Goal: Answer question/provide support: Share knowledge or assist other users

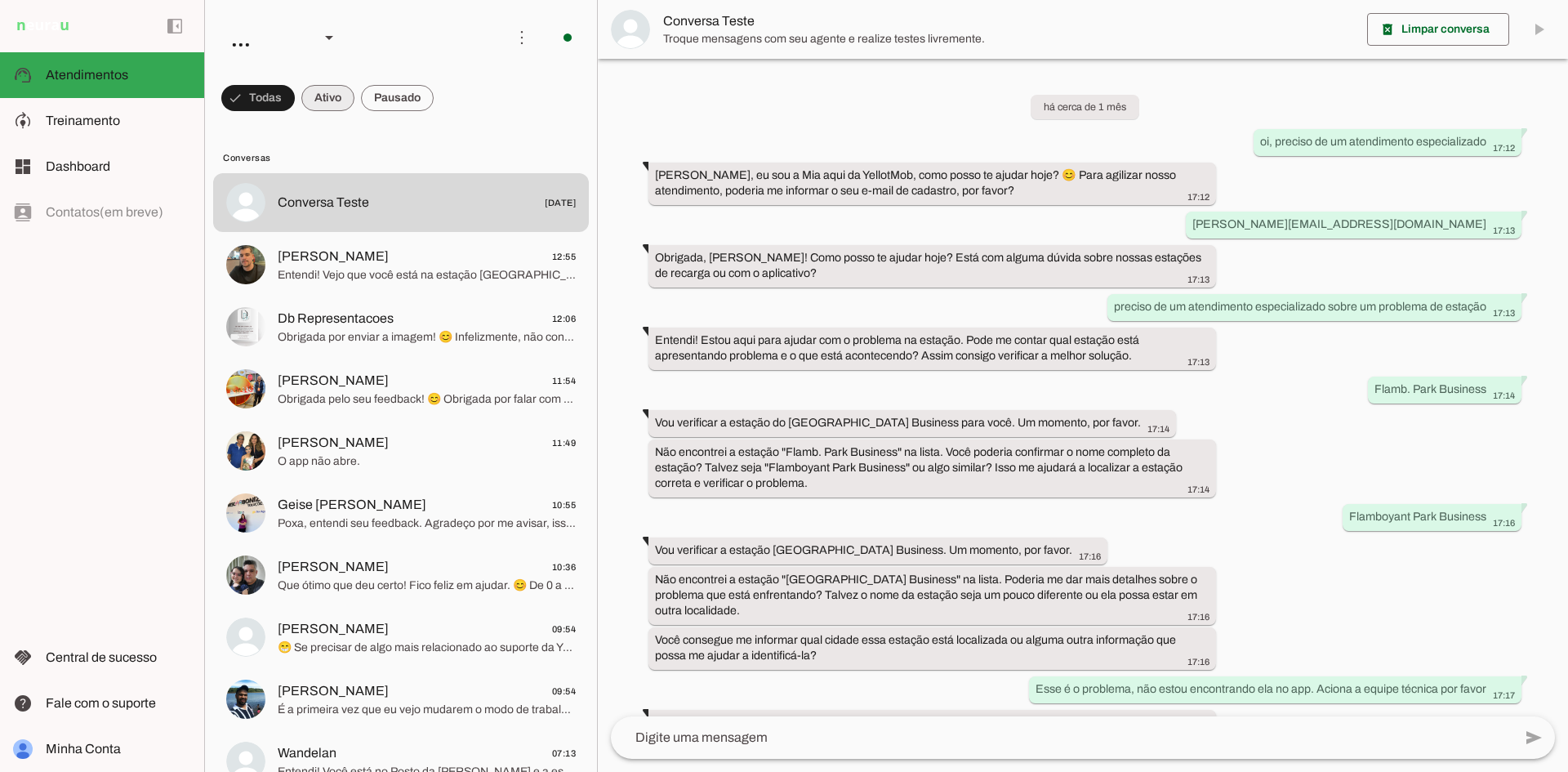
scroll to position [972, 0]
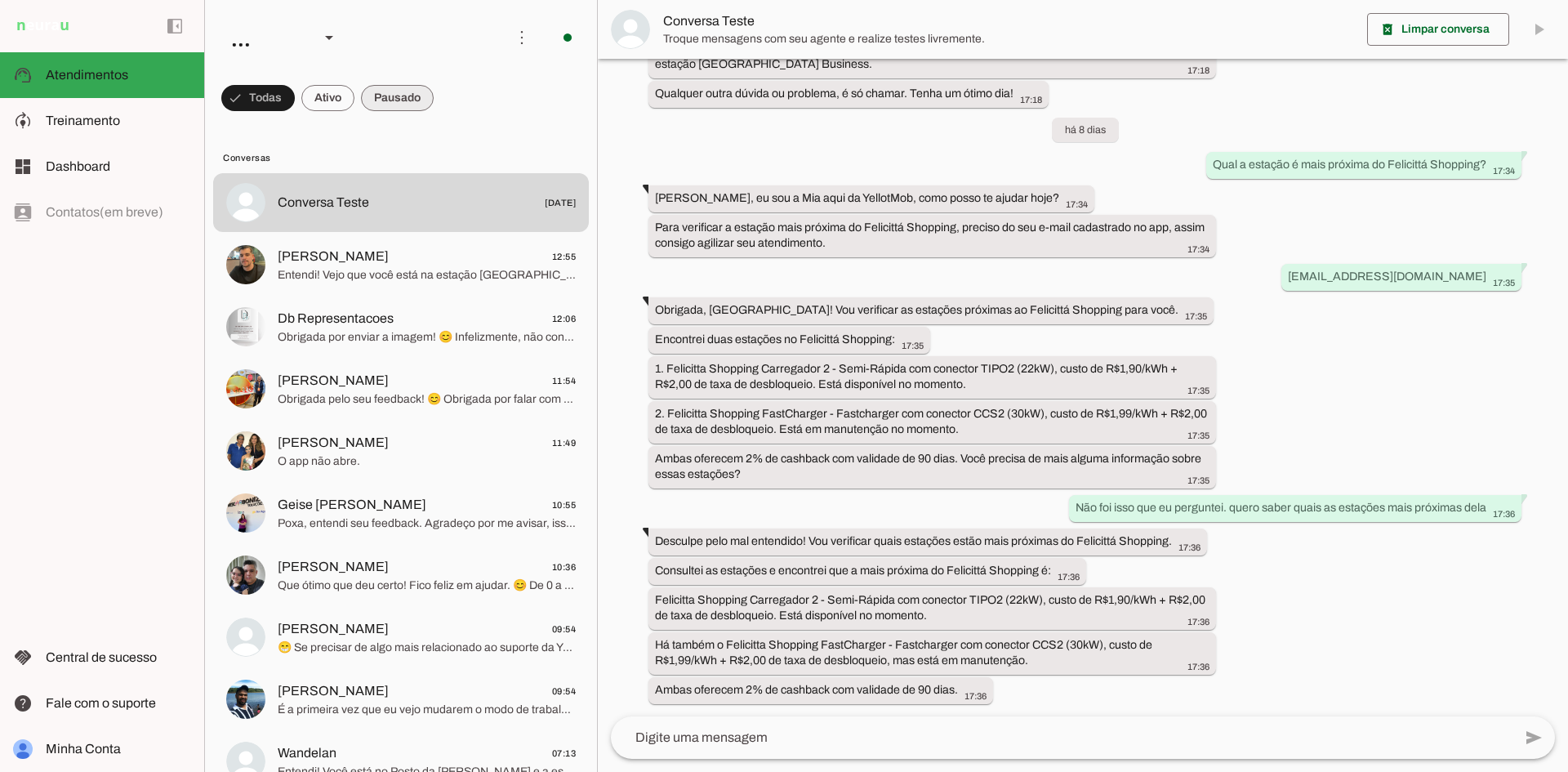
click at [295, 103] on span at bounding box center [258, 98] width 74 height 40
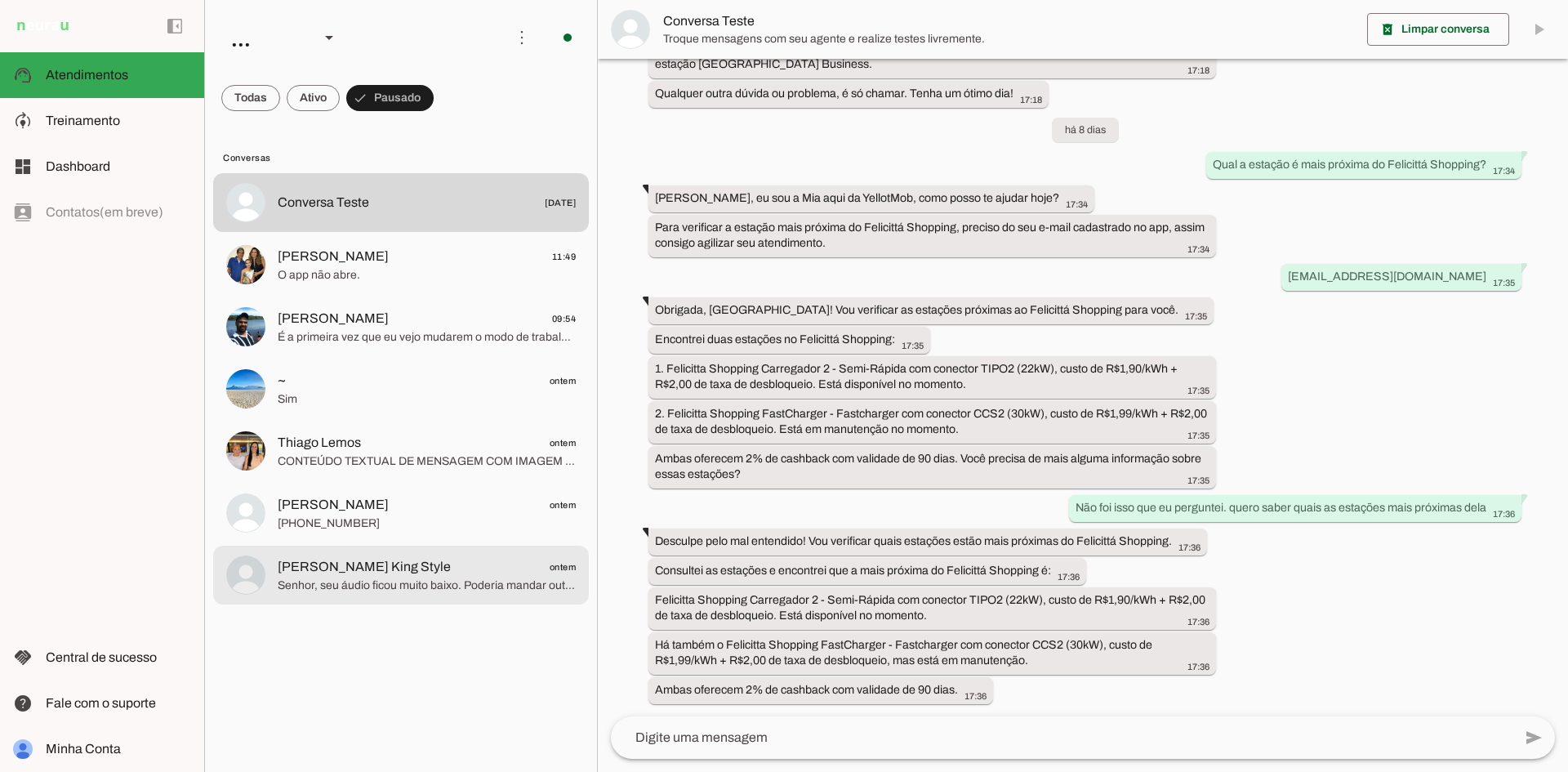
click at [395, 589] on span "Senhor, seu áudio ficou muito baixo. Poderia mandar outro ou digitar por gentil…" at bounding box center [426, 586] width 298 height 17
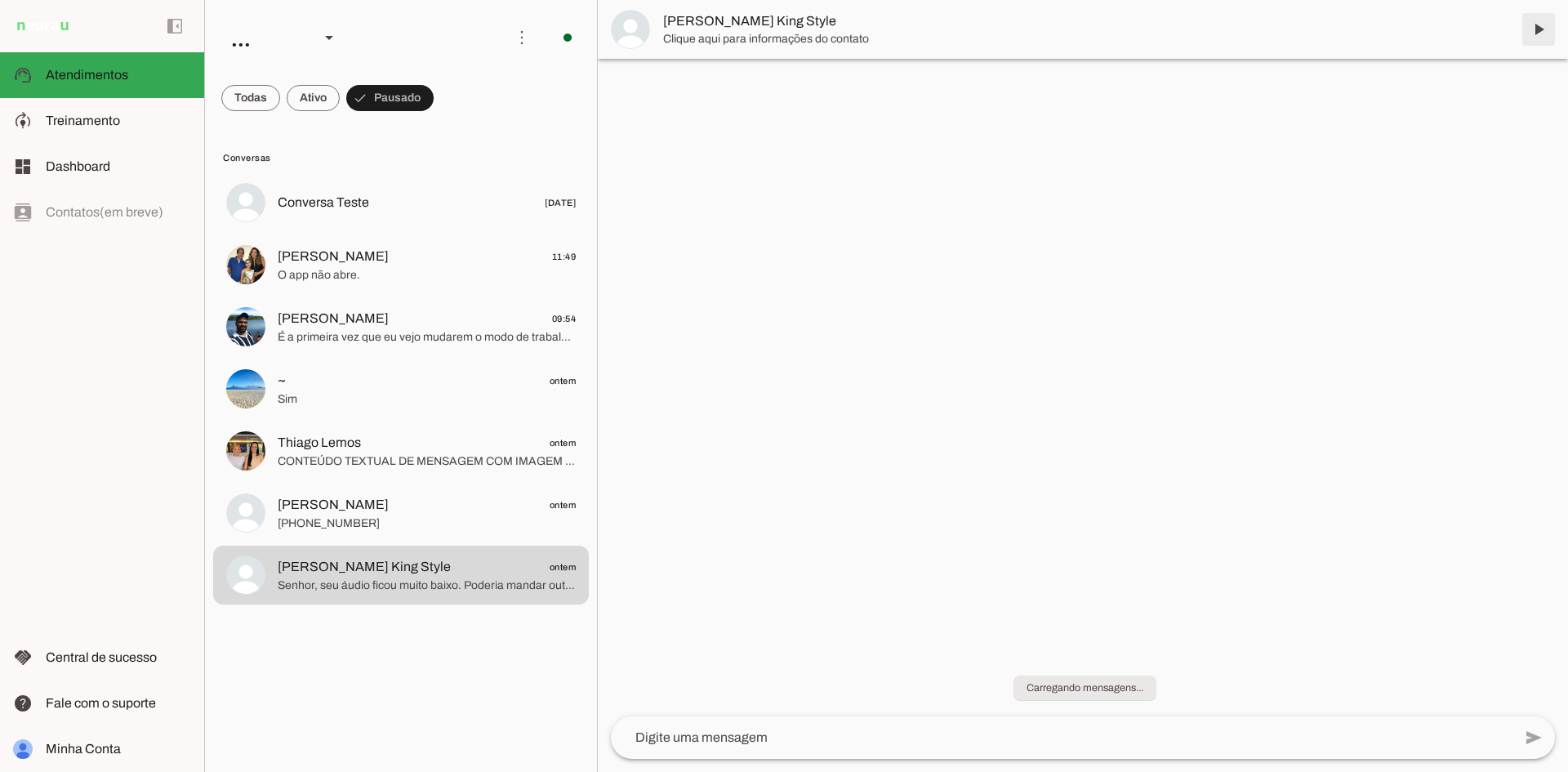
click at [1539, 24] on span at bounding box center [1539, 30] width 40 height 40
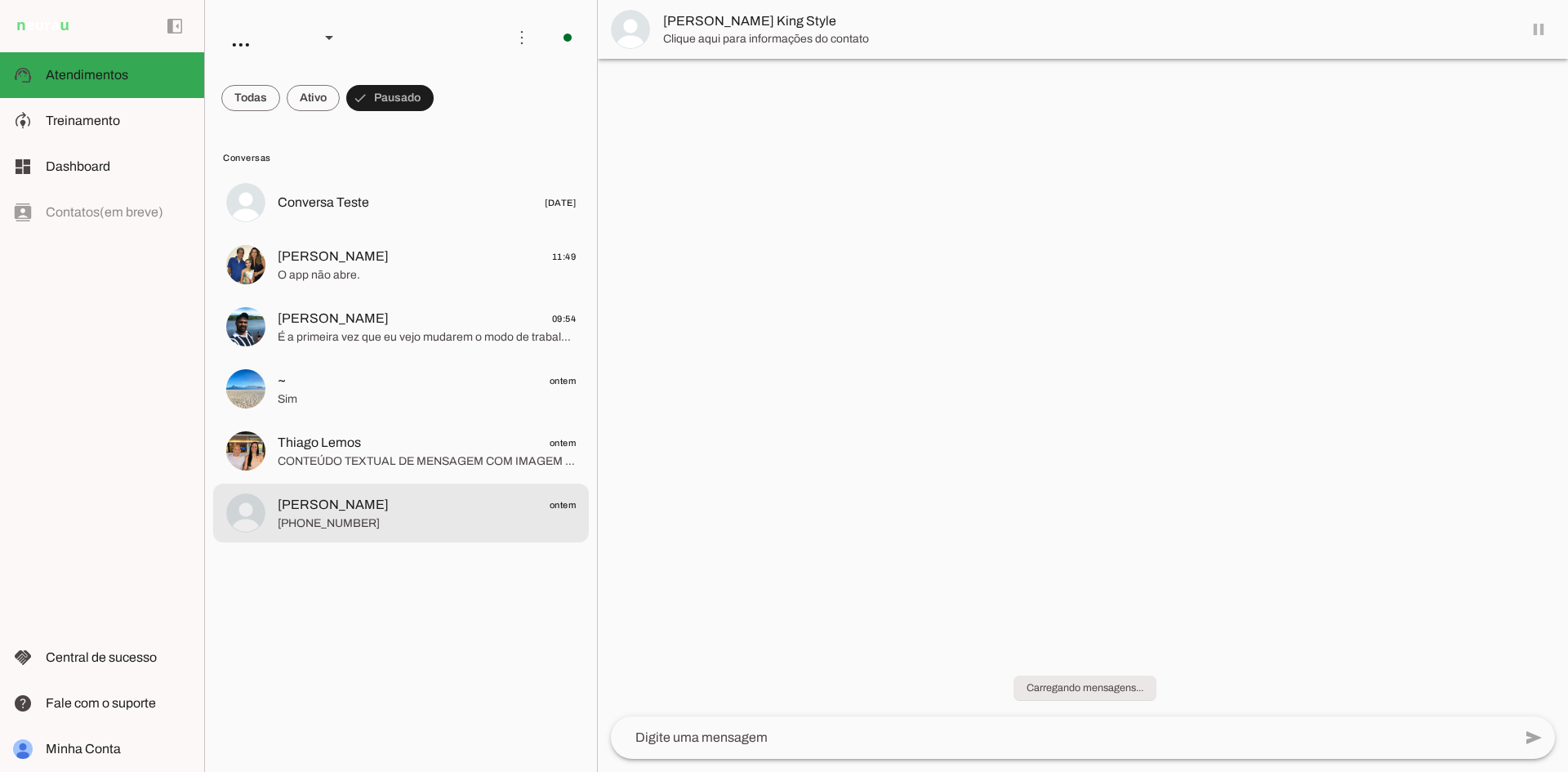
click at [419, 503] on span "[PERSON_NAME] ontem" at bounding box center [426, 505] width 298 height 20
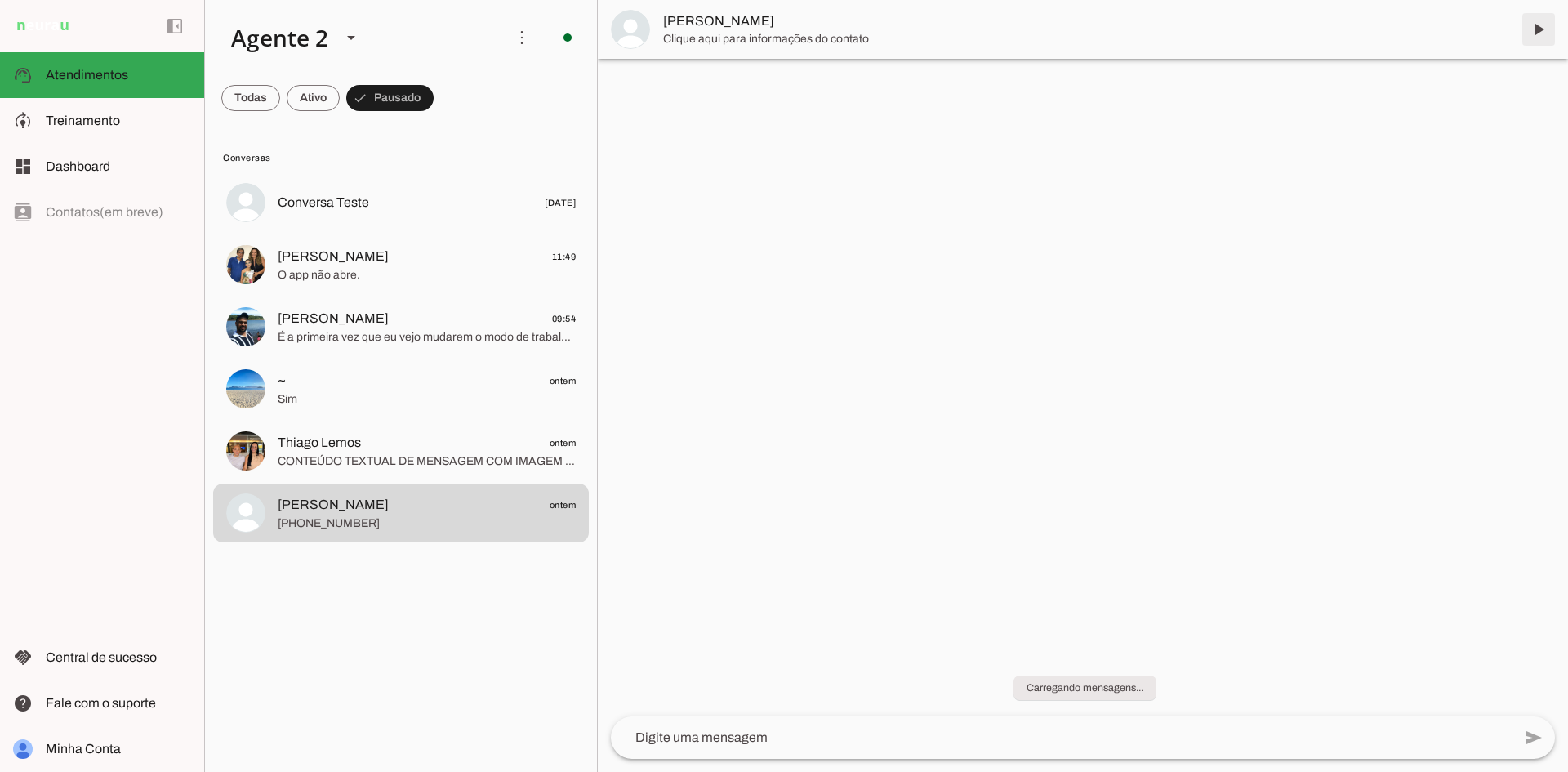
click at [1537, 29] on span at bounding box center [1539, 30] width 40 height 40
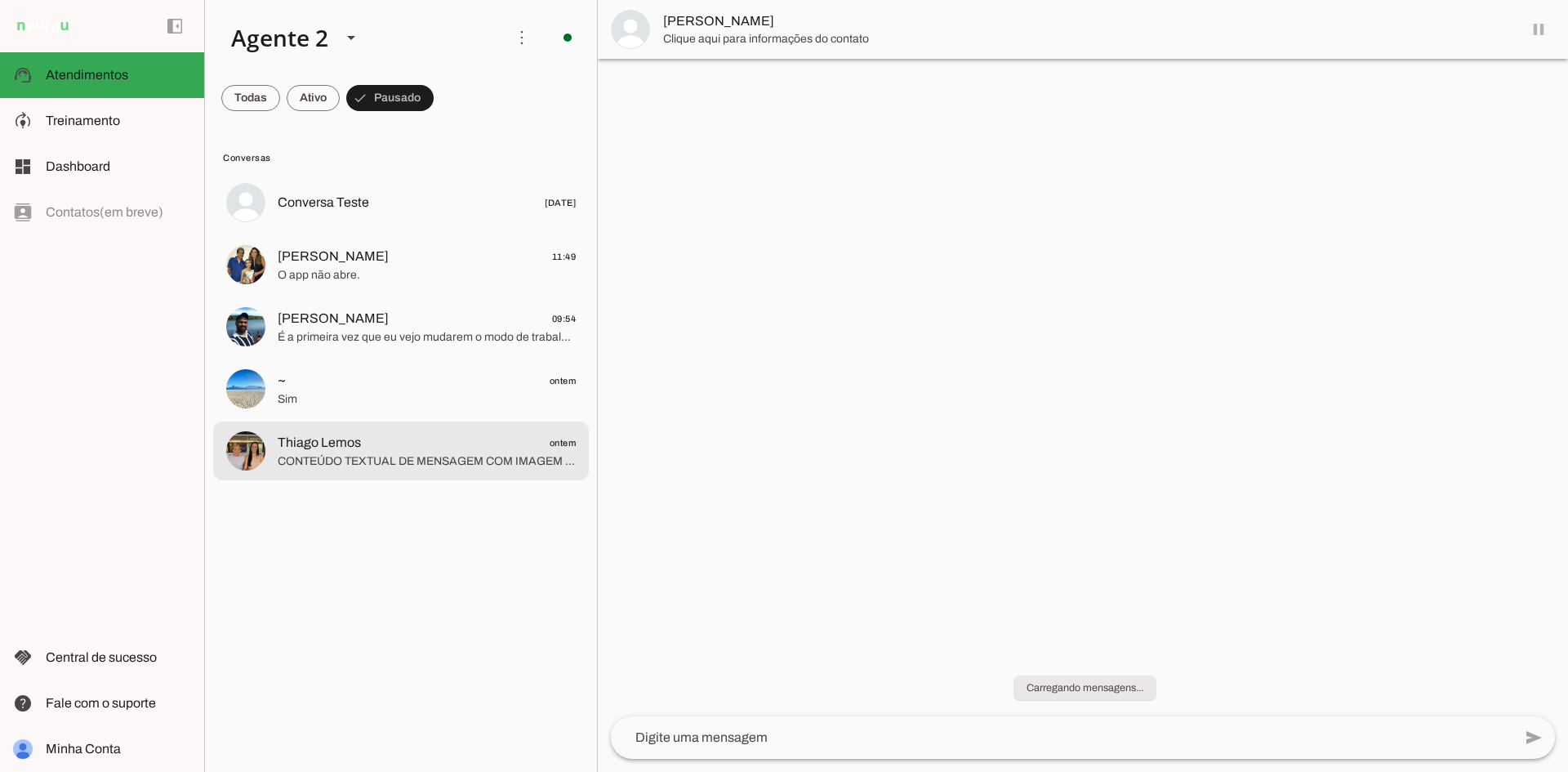
click at [432, 451] on span "Thiago Lemos ontem" at bounding box center [426, 443] width 298 height 20
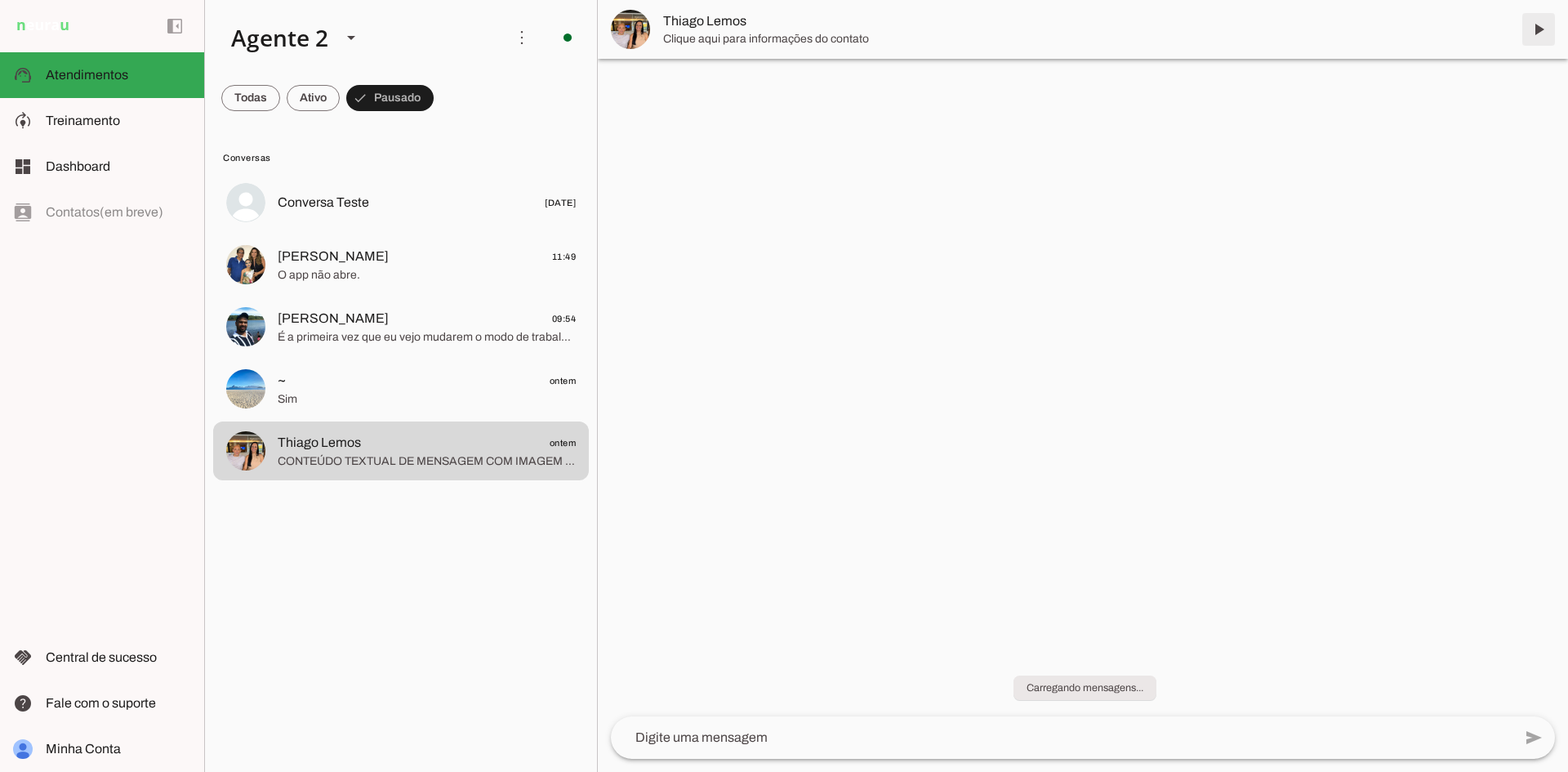
click at [1538, 26] on span at bounding box center [1539, 30] width 40 height 40
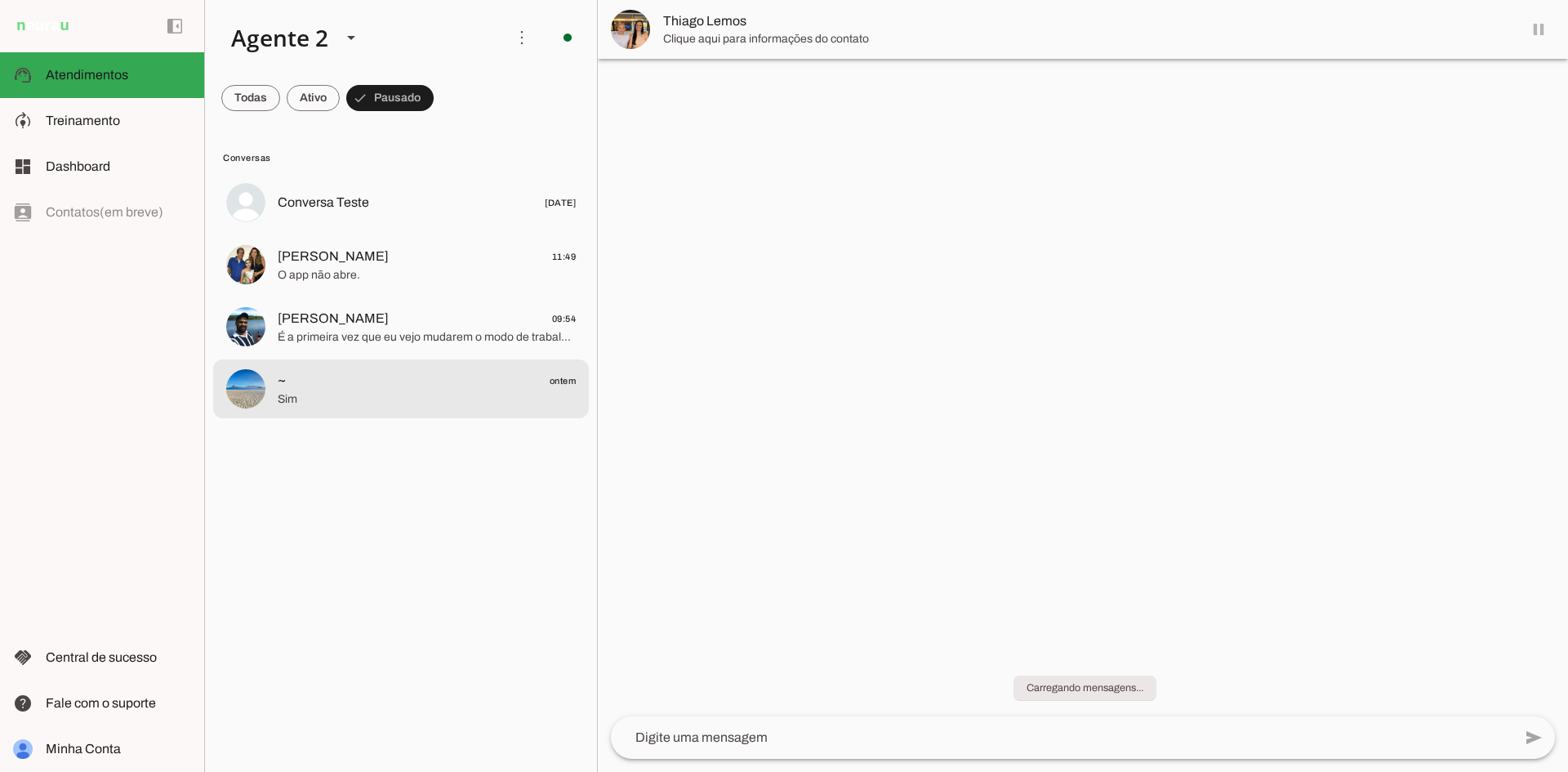
click at [399, 373] on span "~ ontem" at bounding box center [426, 381] width 298 height 20
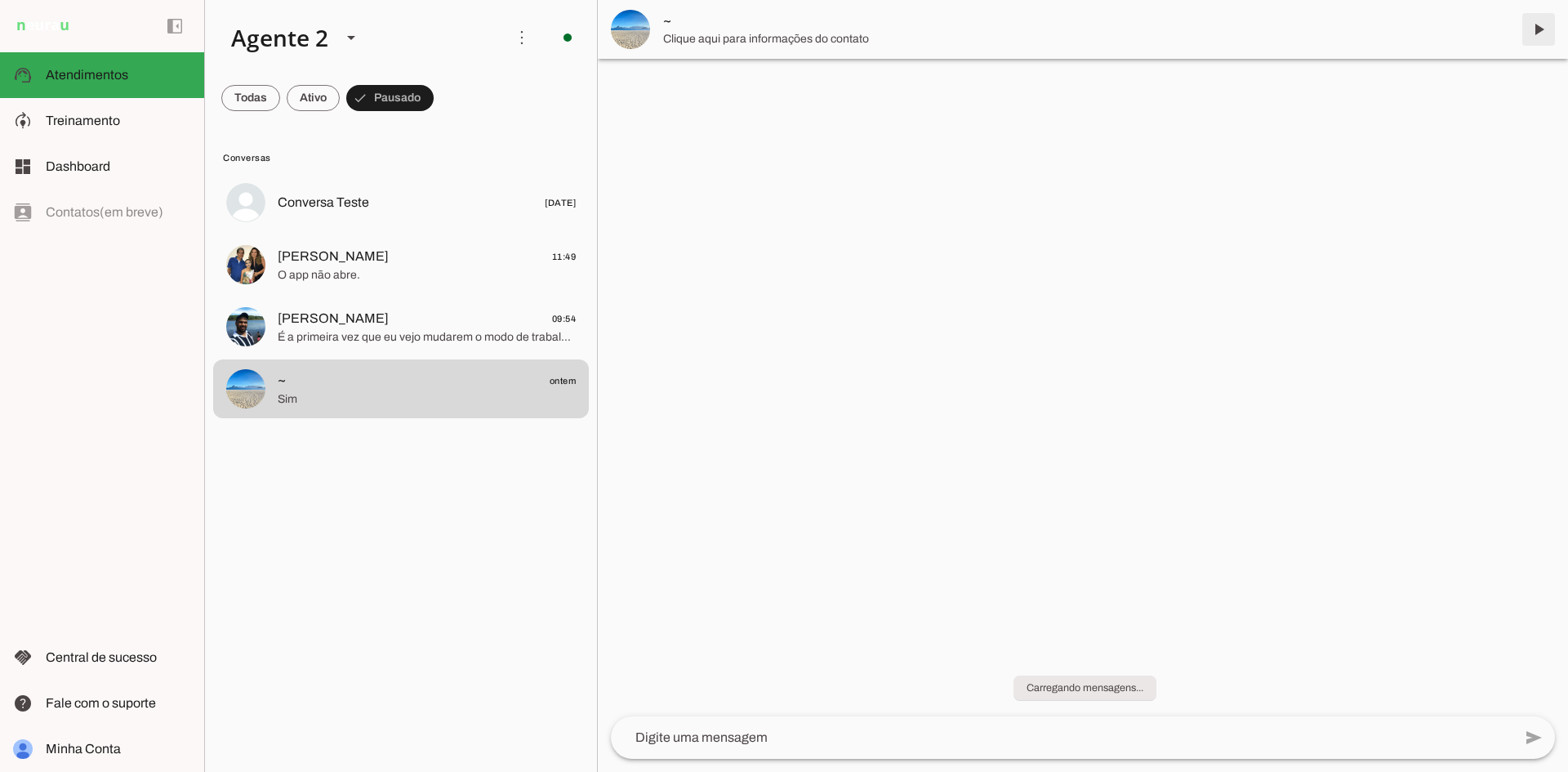
click at [1540, 25] on span at bounding box center [1539, 30] width 40 height 40
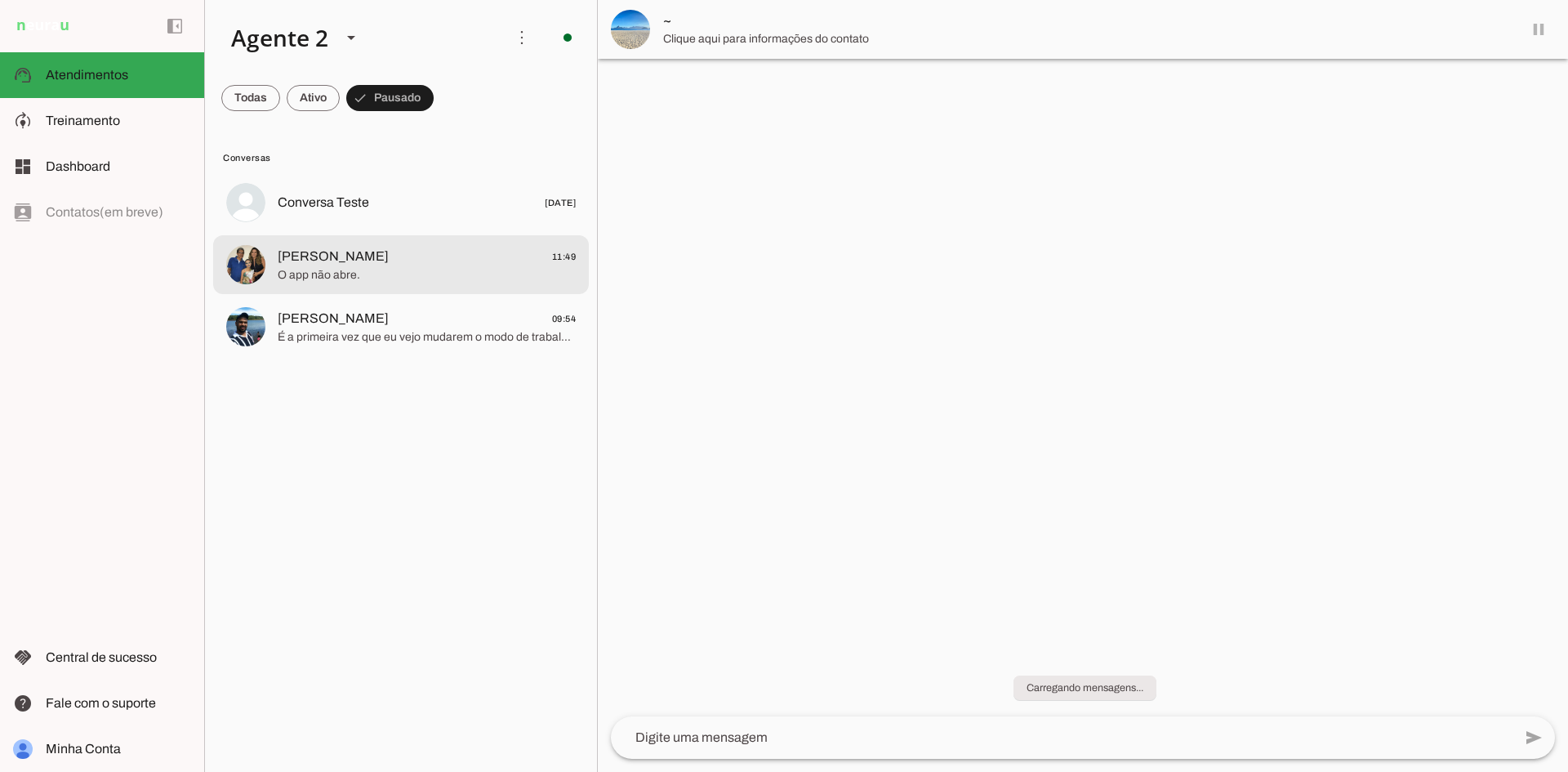
click at [444, 329] on span "É a primeira vez que eu vejo mudarem o modo de trabalho bom para um ruim. Mais …" at bounding box center [426, 338] width 298 height 17
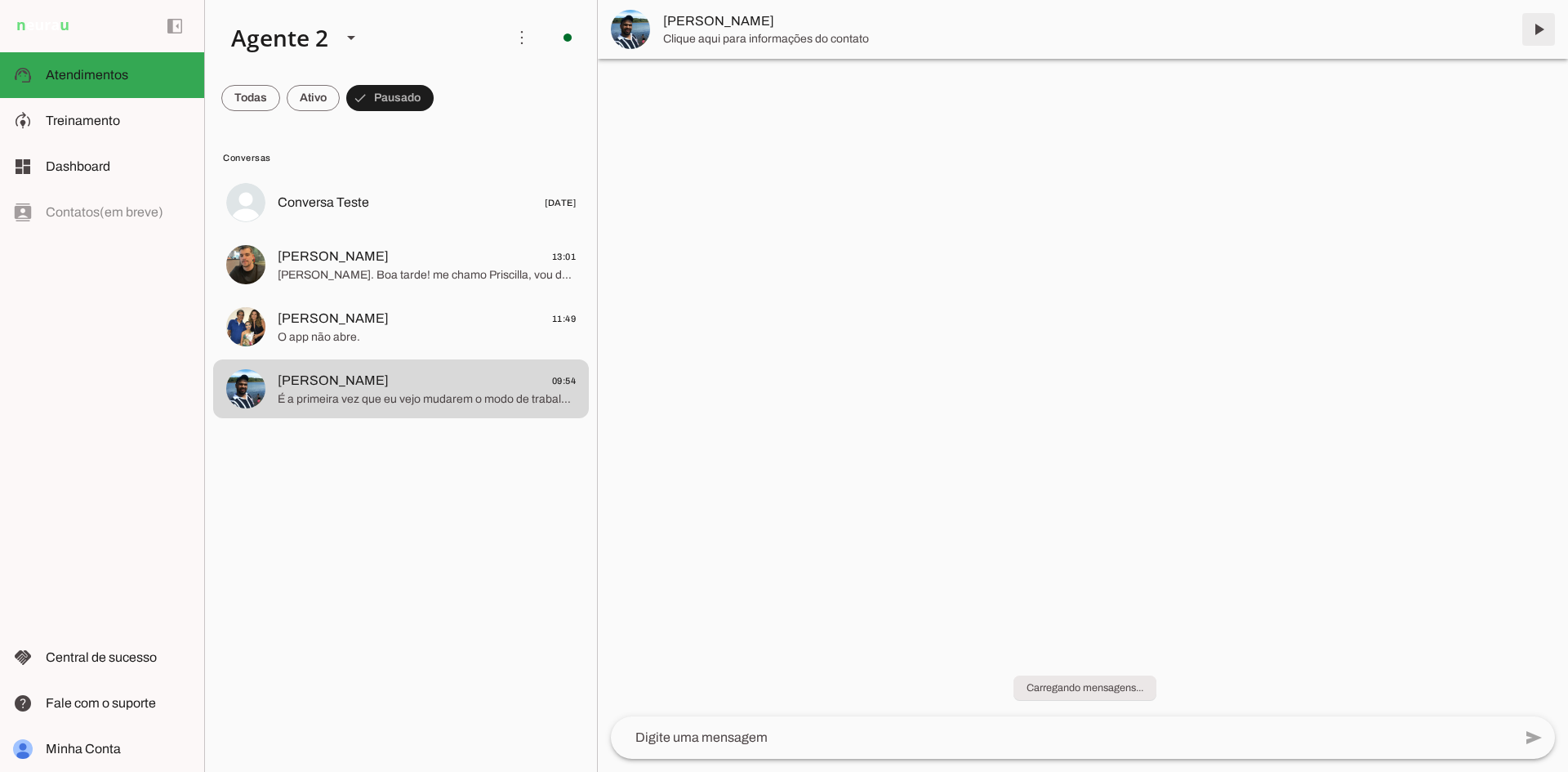
click at [1542, 28] on span at bounding box center [1539, 30] width 40 height 40
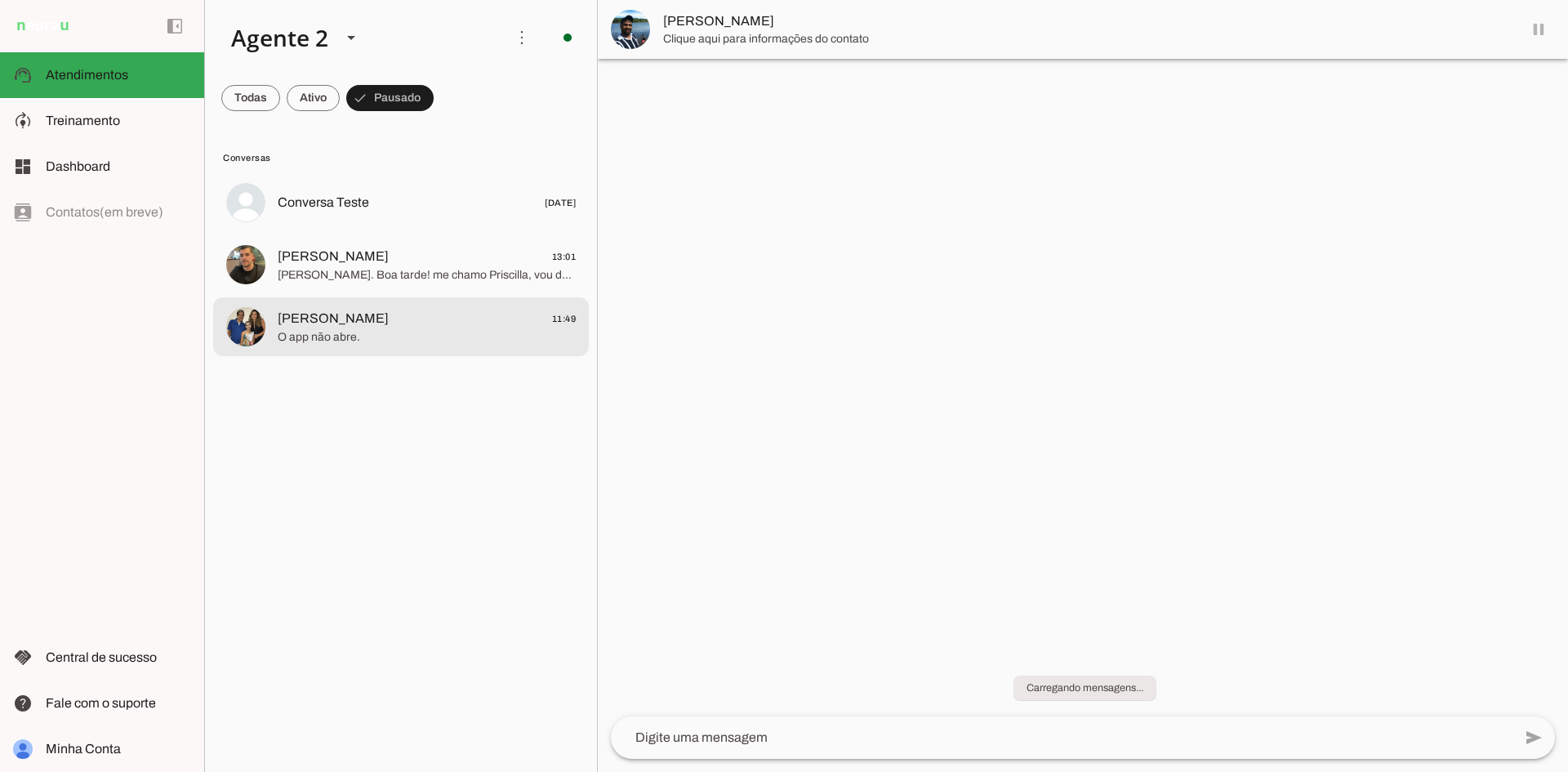
click at [361, 327] on span "[PERSON_NAME] 11:49" at bounding box center [426, 319] width 298 height 20
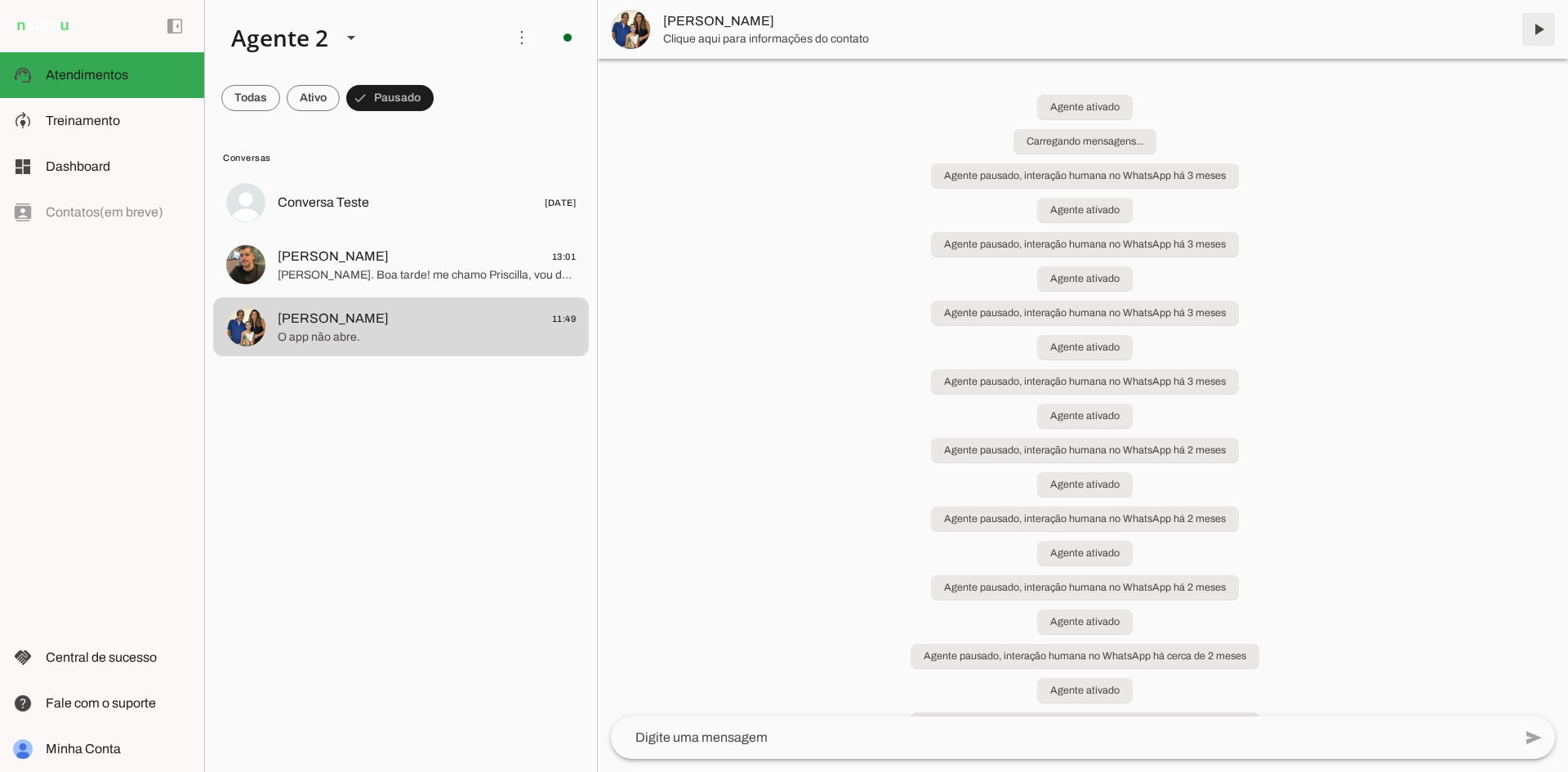
click at [1538, 28] on span at bounding box center [1539, 30] width 40 height 40
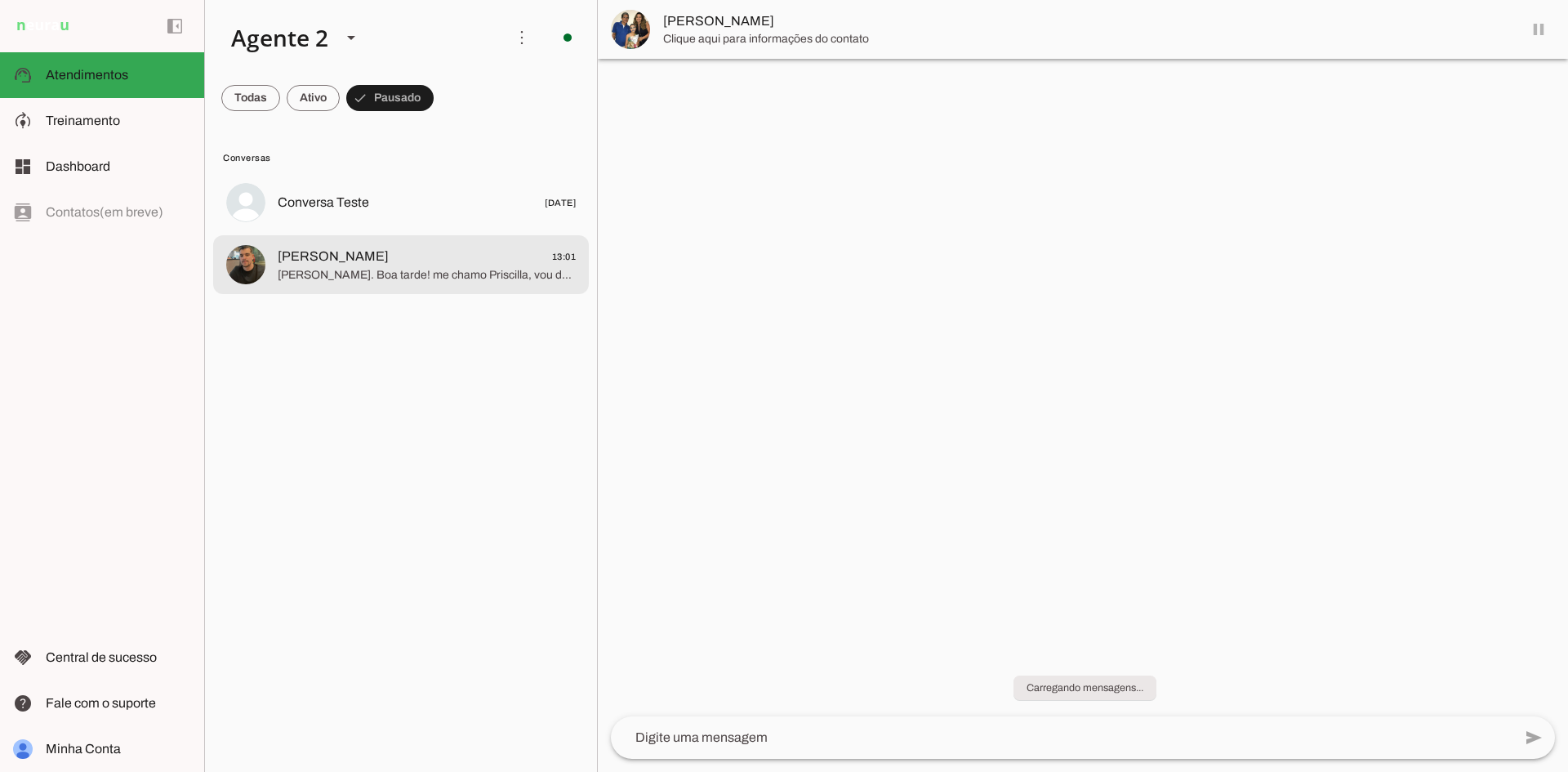
click at [508, 265] on span "[PERSON_NAME] 13:01" at bounding box center [426, 257] width 298 height 20
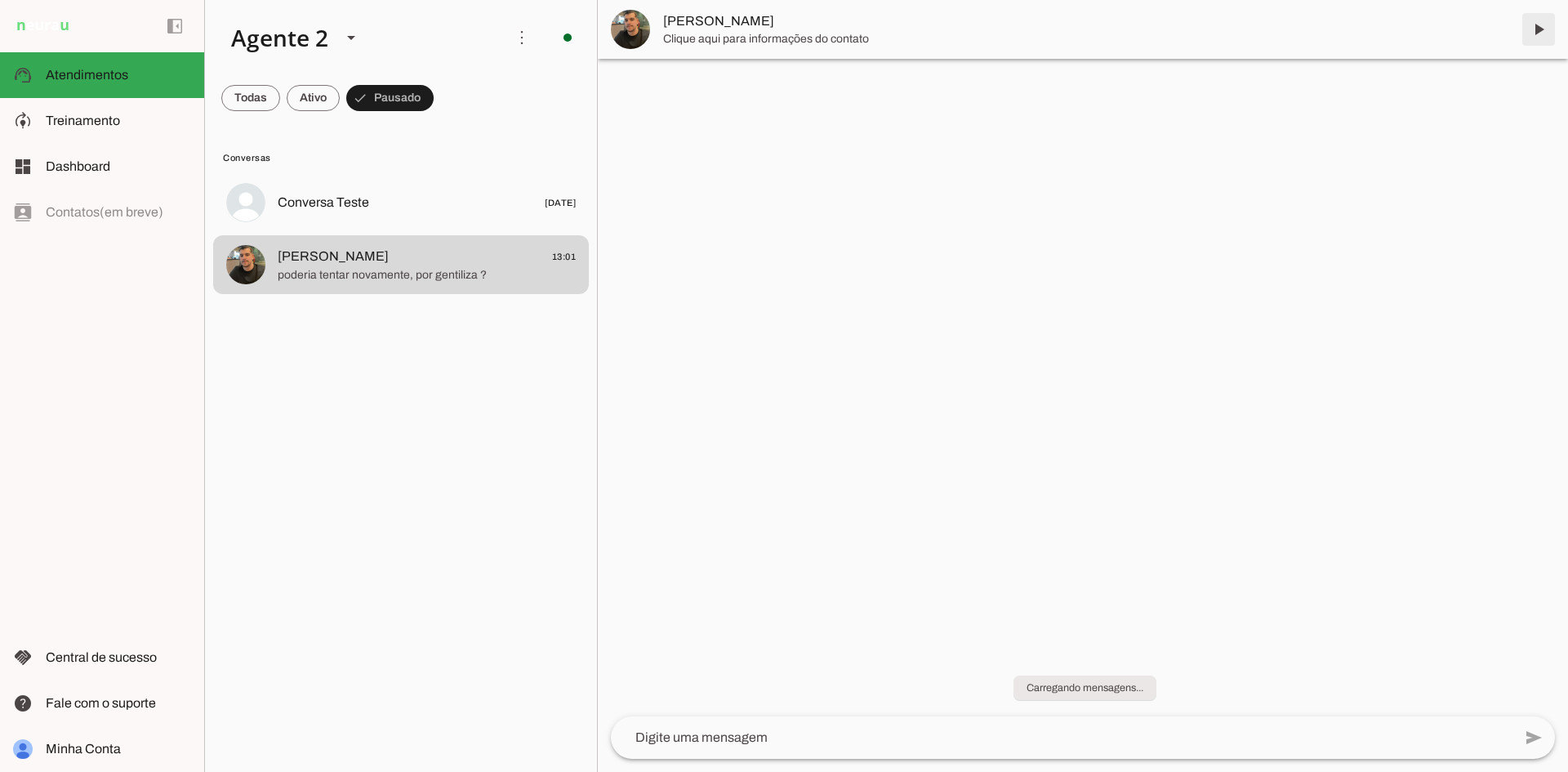
click at [1539, 28] on span at bounding box center [1539, 30] width 40 height 40
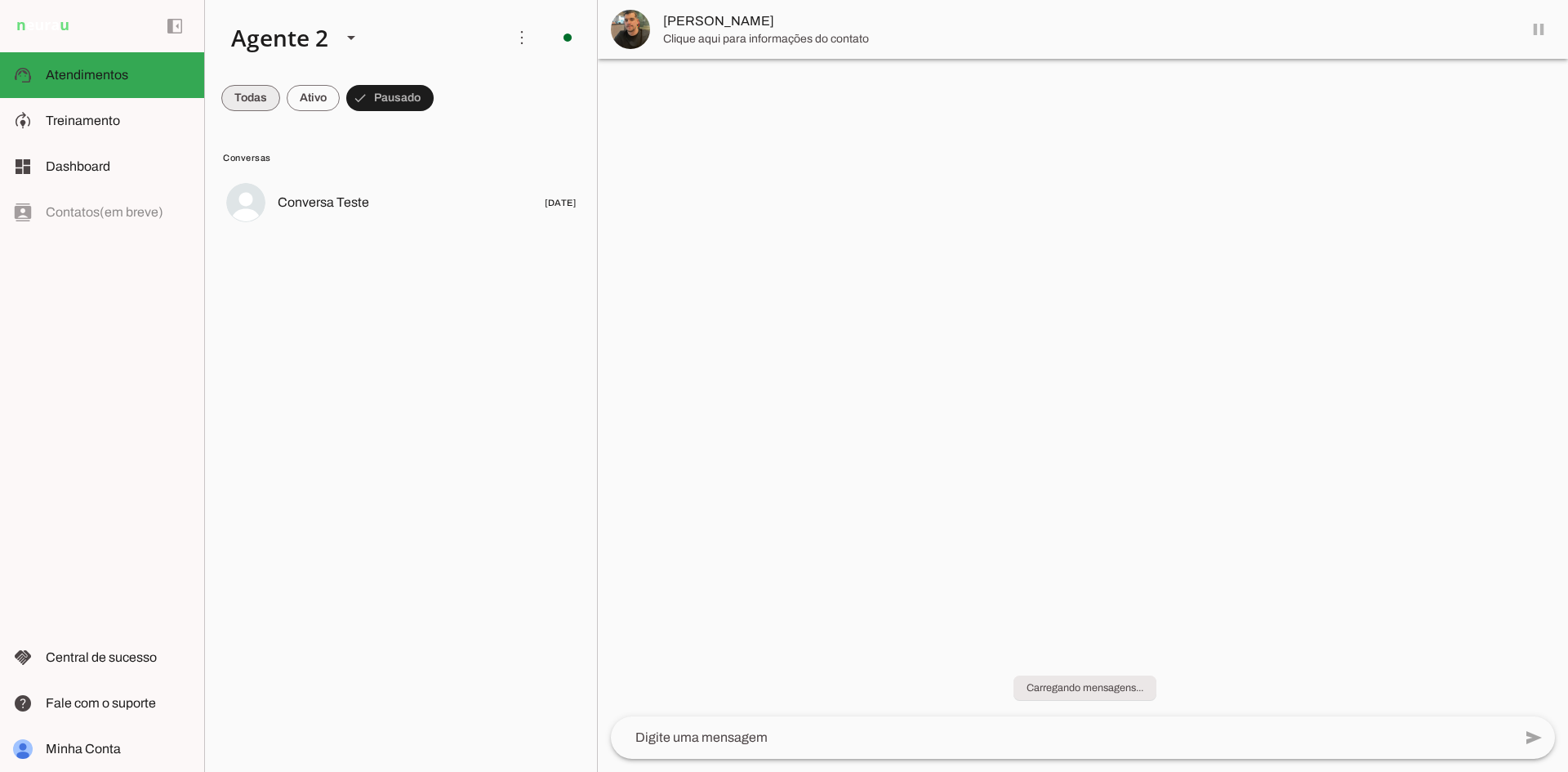
click at [239, 87] on span at bounding box center [251, 98] width 59 height 40
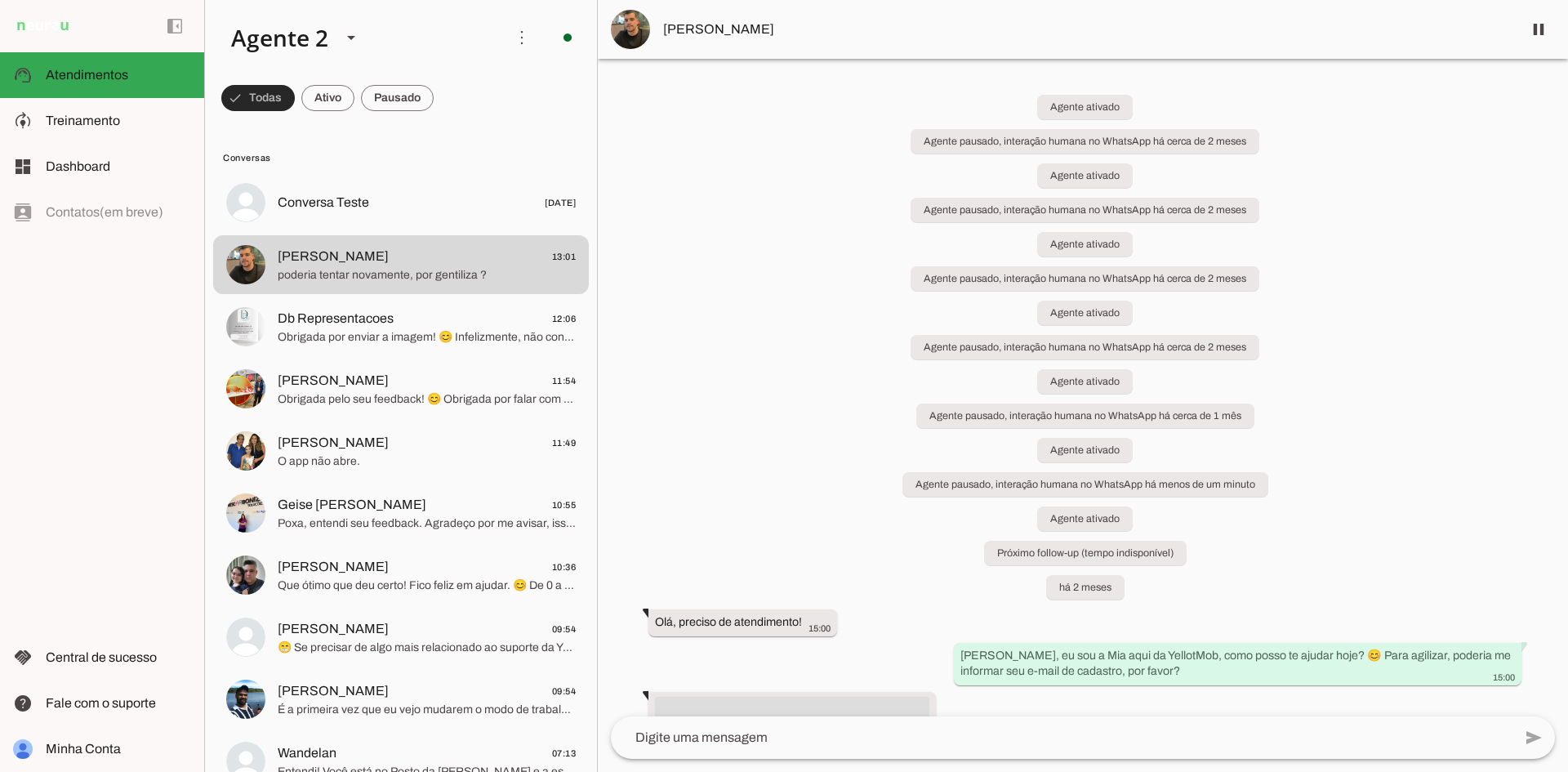
click at [254, 82] on span at bounding box center [258, 98] width 74 height 40
click at [240, 94] on span at bounding box center [251, 98] width 59 height 40
click at [295, 89] on span at bounding box center [258, 98] width 74 height 40
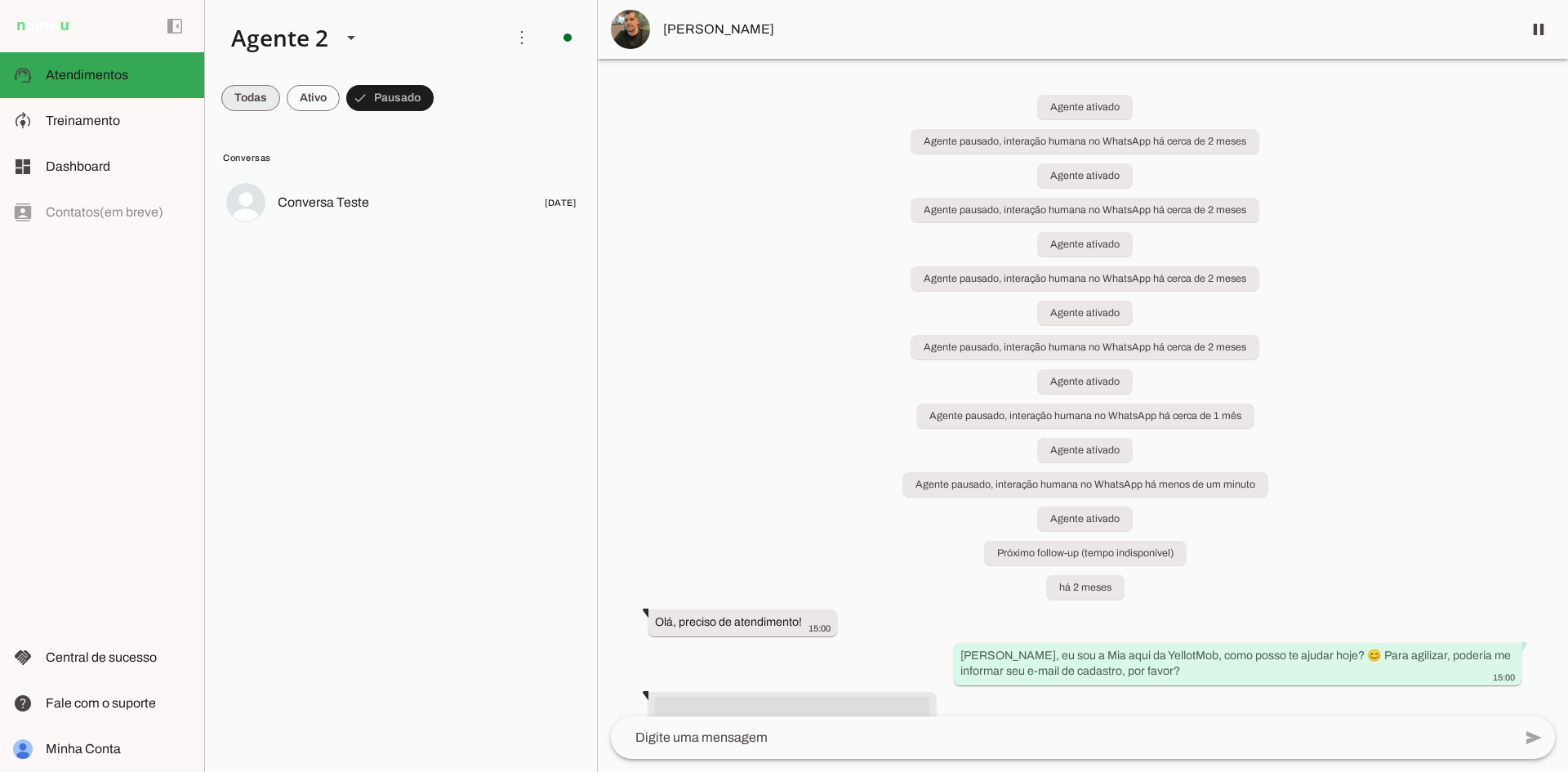
click at [240, 92] on span at bounding box center [251, 98] width 59 height 40
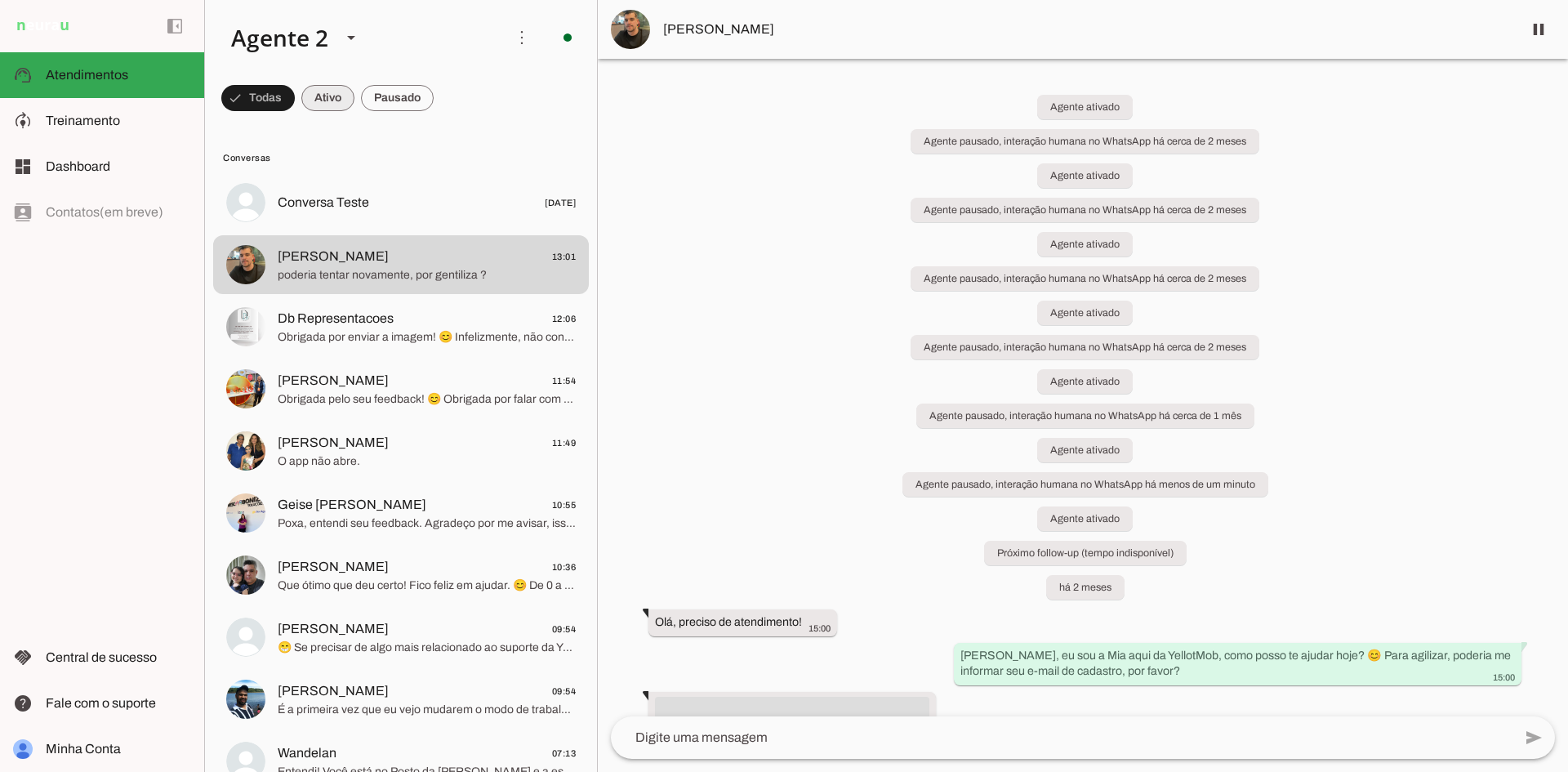
click at [295, 101] on span at bounding box center [258, 98] width 74 height 40
click at [246, 100] on span at bounding box center [251, 98] width 59 height 40
